Goal: Task Accomplishment & Management: Manage account settings

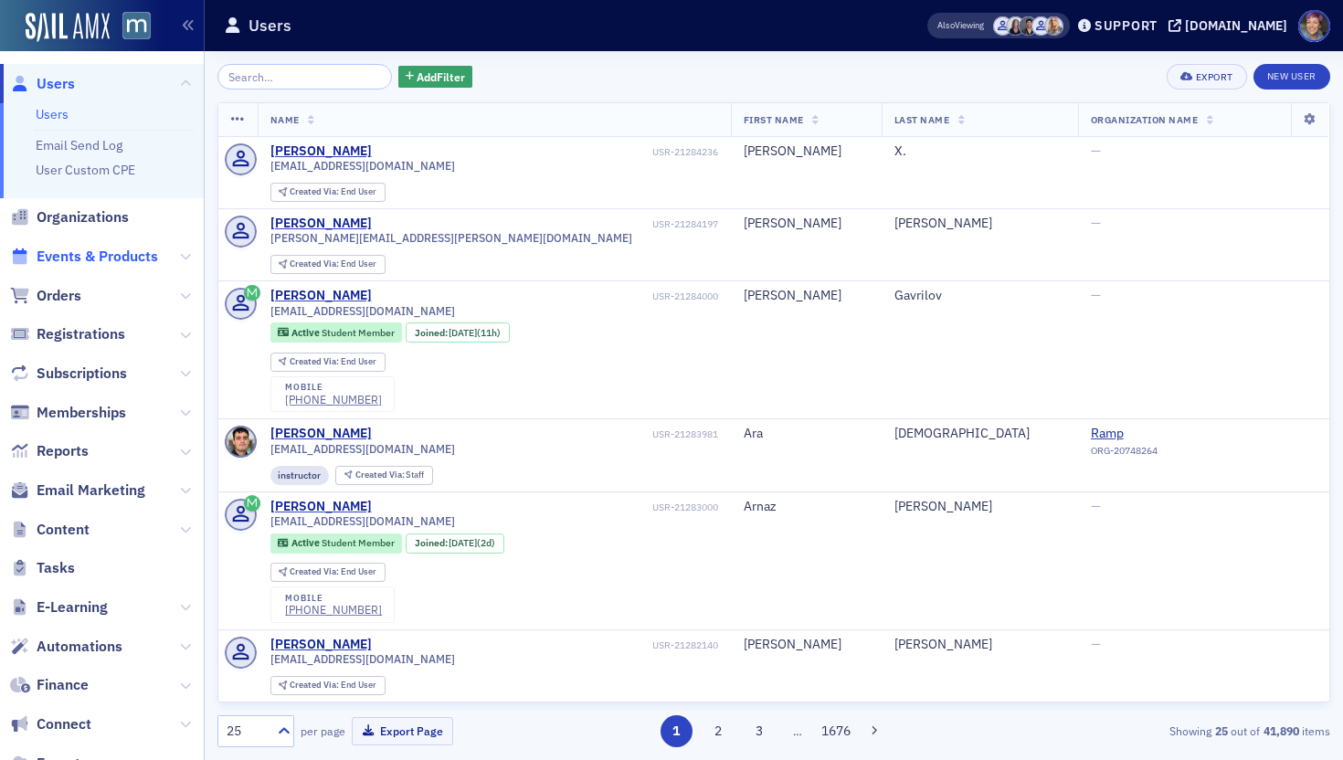
click at [138, 249] on span "Events & Products" at bounding box center [98, 257] width 122 height 20
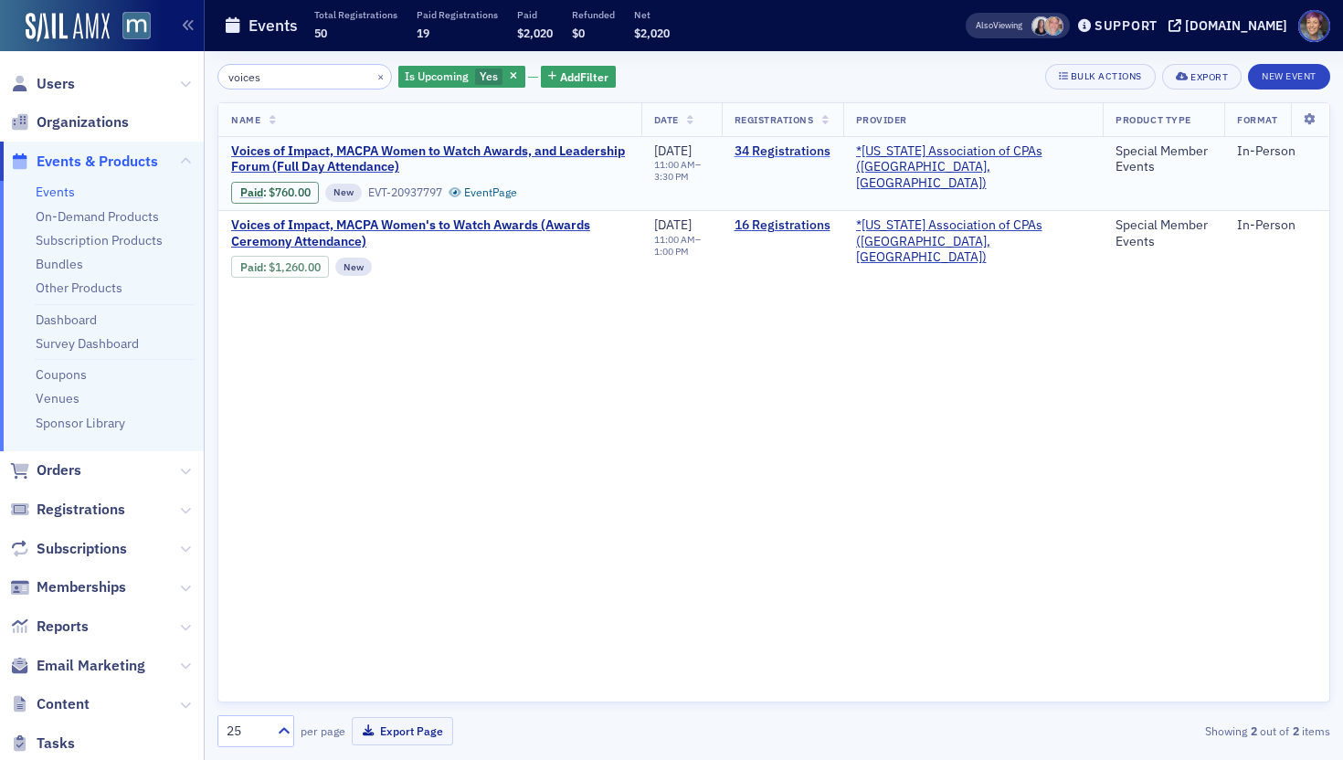
type input "voices"
click at [823, 151] on link "34 Registrations" at bounding box center [783, 151] width 96 height 16
